Goal: Find specific page/section: Find specific page/section

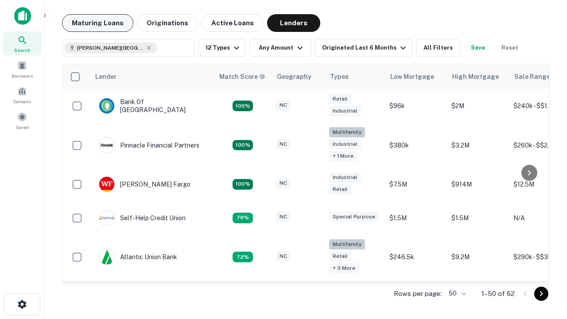
click at [98, 23] on button "Maturing Loans" at bounding box center [97, 23] width 71 height 18
